Goal: Information Seeking & Learning: Learn about a topic

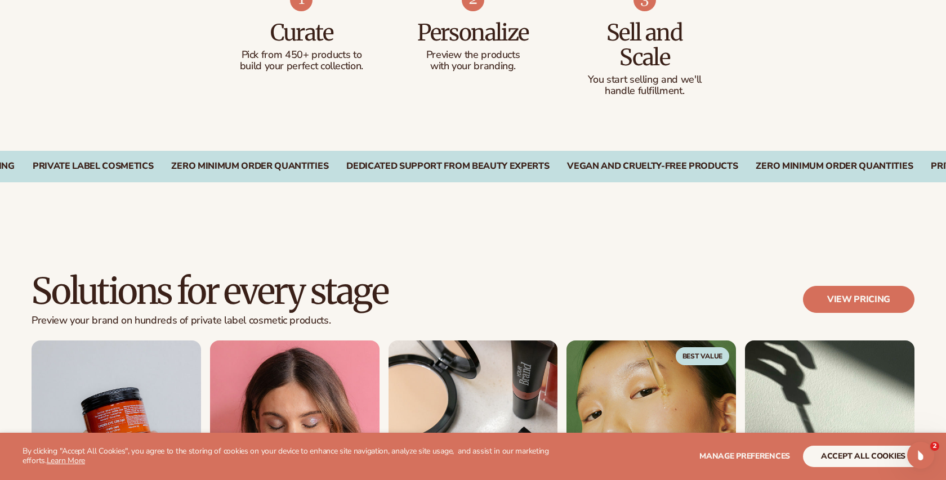
scroll to position [771, 0]
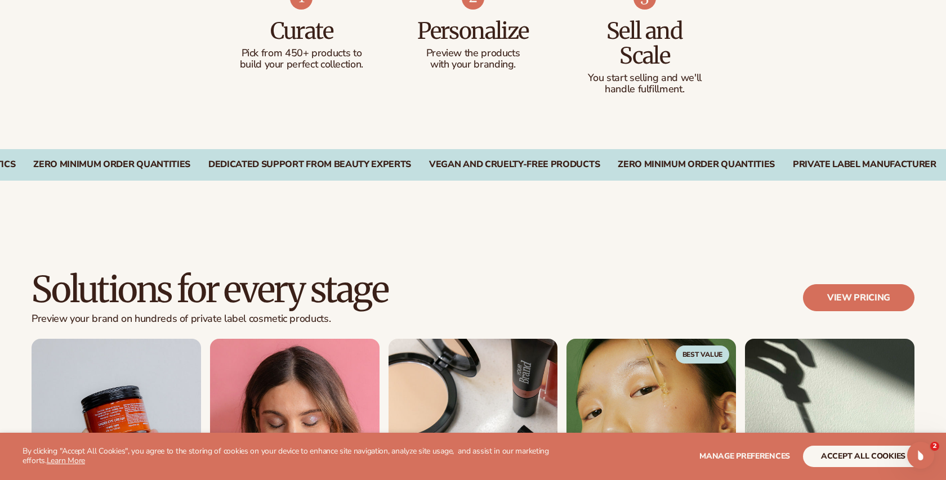
drag, startPoint x: 545, startPoint y: 158, endPoint x: 628, endPoint y: 163, distance: 82.9
click at [628, 163] on div "On-Demand Fulfillment and Inventory Tracking CUSTOMIZE 450+ PRODUCTS SUSTAINABL…" at bounding box center [473, 165] width 946 height 32
click at [761, 167] on div "Vegan and Cruelty-Free Products" at bounding box center [675, 164] width 171 height 11
drag, startPoint x: 849, startPoint y: 168, endPoint x: 675, endPoint y: 167, distance: 174.1
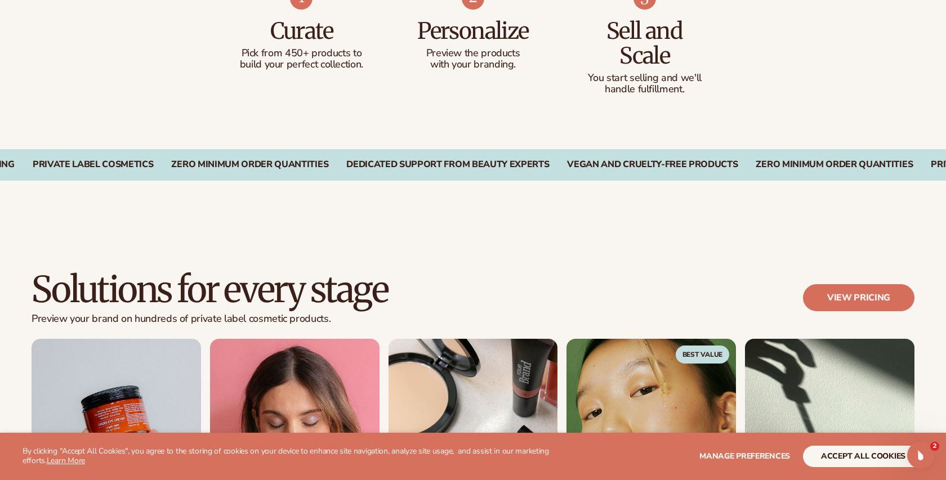
click at [675, 167] on div "On-Demand Fulfillment and Inventory Tracking CUSTOMIZE 450+ PRODUCTS SUSTAINABL…" at bounding box center [473, 164] width 883 height 11
drag, startPoint x: 630, startPoint y: 158, endPoint x: 618, endPoint y: 158, distance: 12.4
click at [620, 158] on div "On-Demand Fulfillment and Inventory Tracking CUSTOMIZE 450+ PRODUCTS SUSTAINABL…" at bounding box center [473, 165] width 946 height 32
drag, startPoint x: 593, startPoint y: 163, endPoint x: 673, endPoint y: 167, distance: 80.1
click at [673, 167] on div "On-Demand Fulfillment and Inventory Tracking CUSTOMIZE 450+ PRODUCTS SUSTAINABL…" at bounding box center [473, 164] width 883 height 11
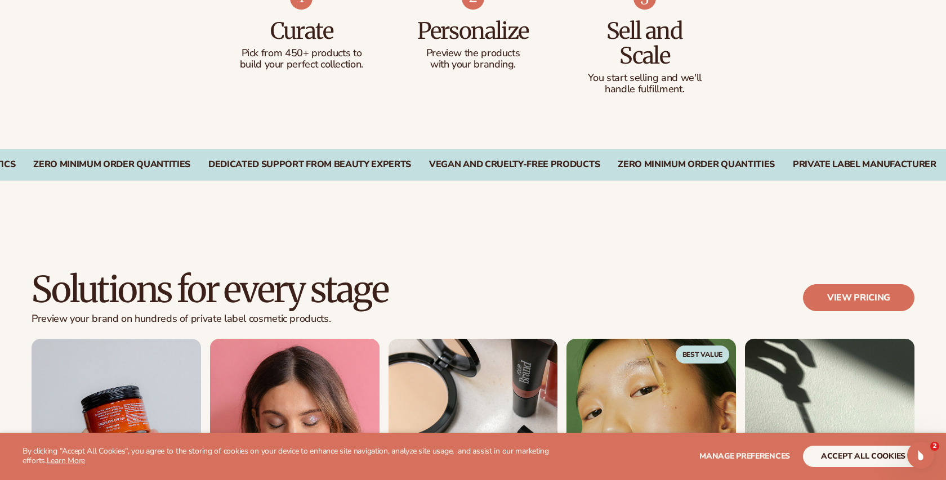
click at [634, 264] on div "Solutions for every stage Preview your brand on hundreds of private label cosme…" at bounding box center [473, 445] width 946 height 439
drag, startPoint x: 621, startPoint y: 167, endPoint x: 469, endPoint y: 166, distance: 152.1
click at [469, 166] on div "CUSTOMIZE 450+ PRODUCTS SUSTAINABLE PACKAGING PRIVATE LABEL COSMETICS ZERO MINI…" at bounding box center [473, 164] width 883 height 11
click at [708, 166] on div "On-Demand Fulfillment and Inventory Tracking" at bounding box center [778, 164] width 241 height 11
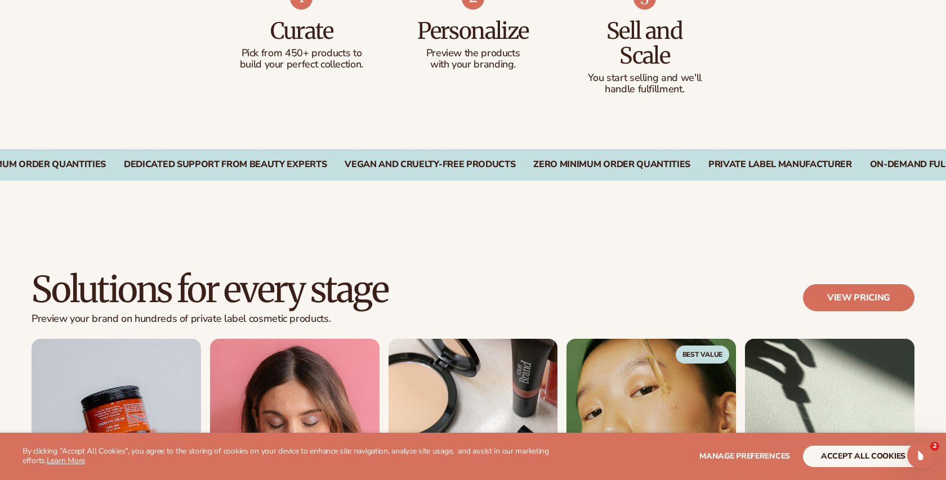
click at [358, 167] on div "Vegan and Cruelty-Free Products" at bounding box center [430, 164] width 171 height 11
copy div "BEL COSMETICS ZERO MINIMUM ORDER QUANTITIES DEDICATED SUPPORT FROM BEAUTY EXPER…"
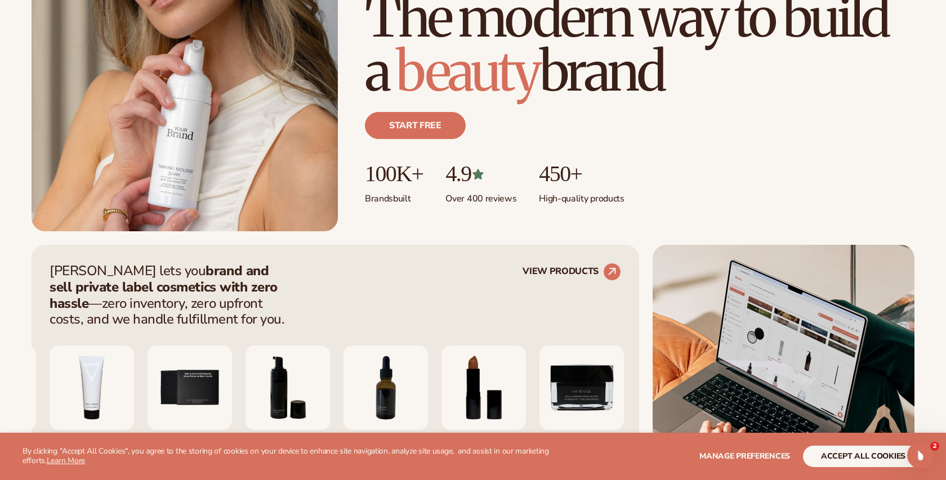
scroll to position [226, 0]
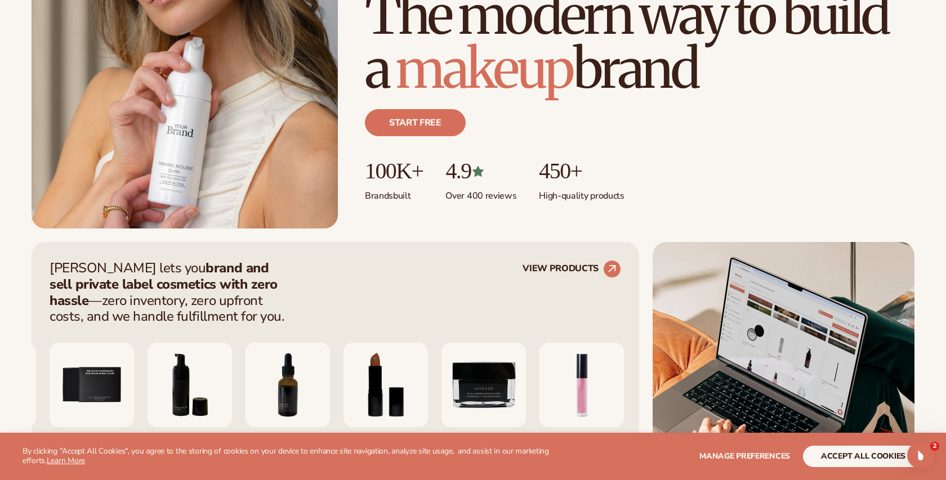
click at [393, 180] on p "100K+" at bounding box center [394, 171] width 58 height 25
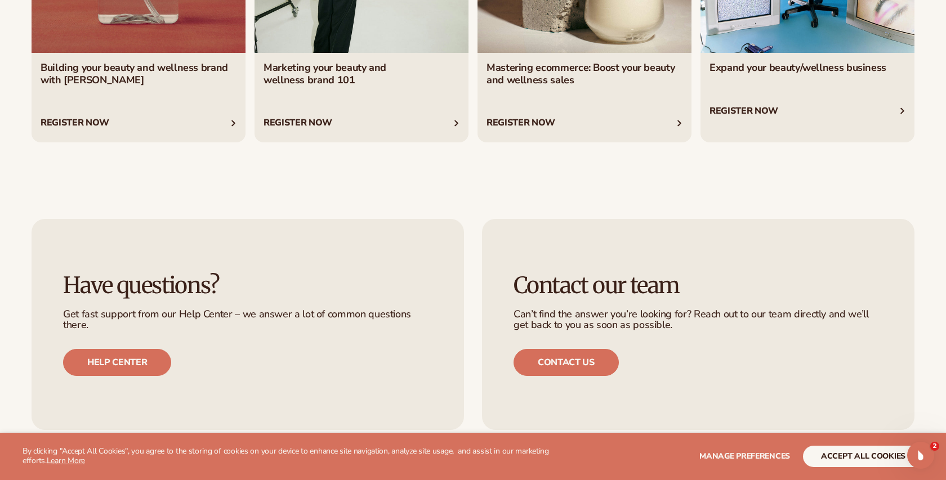
scroll to position [4848, 0]
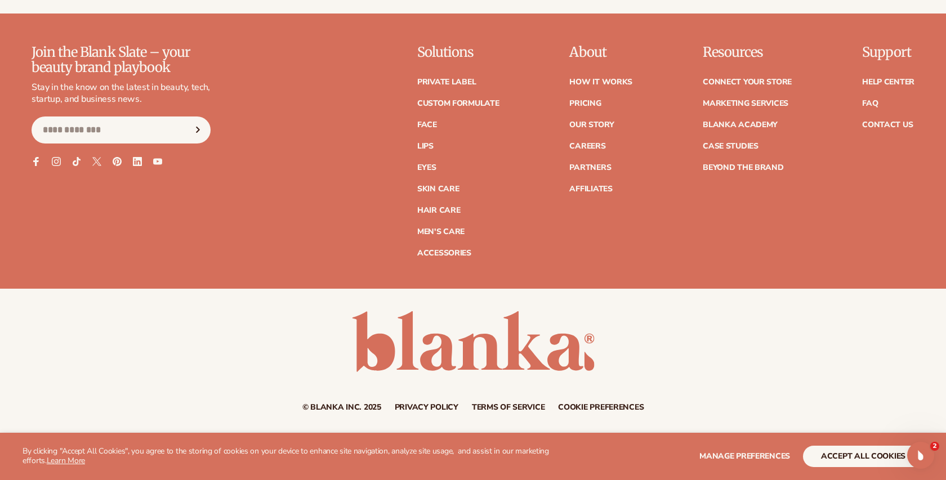
click at [431, 404] on link "Privacy policy" at bounding box center [427, 408] width 64 height 8
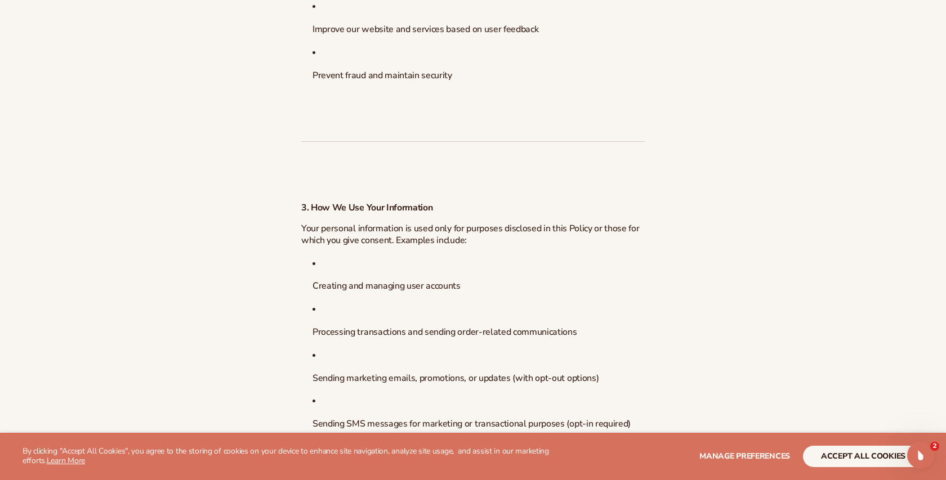
scroll to position [1413, 0]
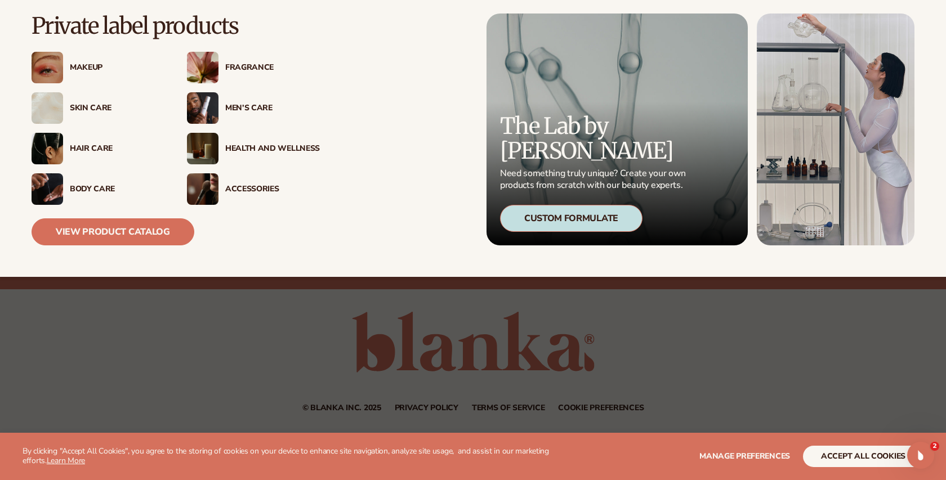
scroll to position [4848, 0]
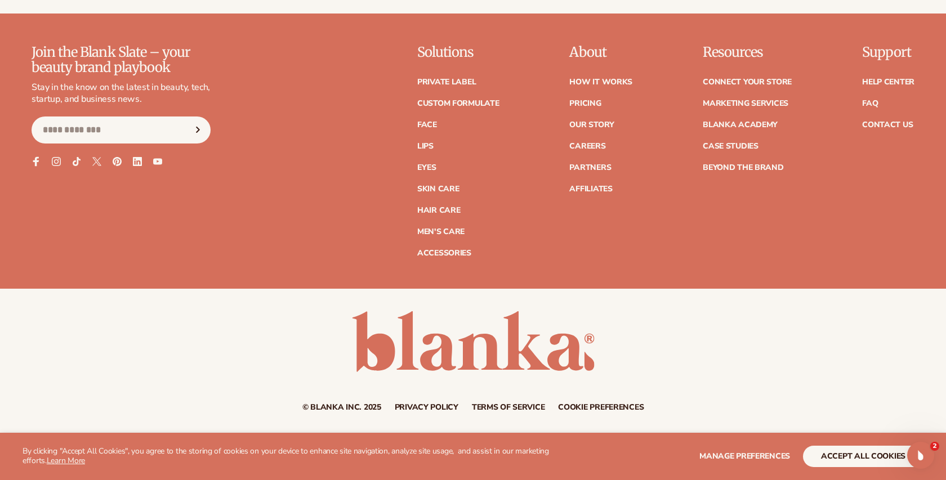
click at [36, 159] on icon at bounding box center [36, 162] width 6 height 10
